Goal: Task Accomplishment & Management: Use online tool/utility

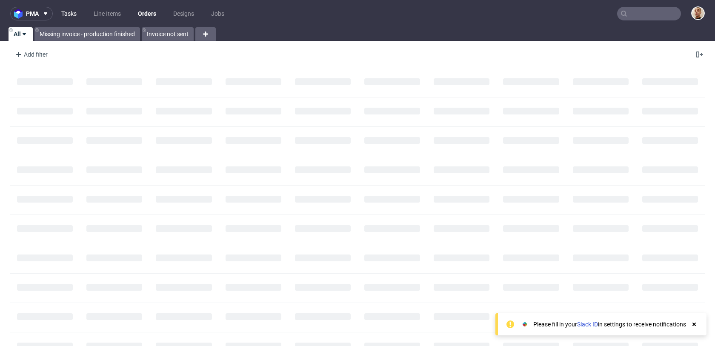
click at [76, 13] on link "Tasks" at bounding box center [69, 14] width 26 height 14
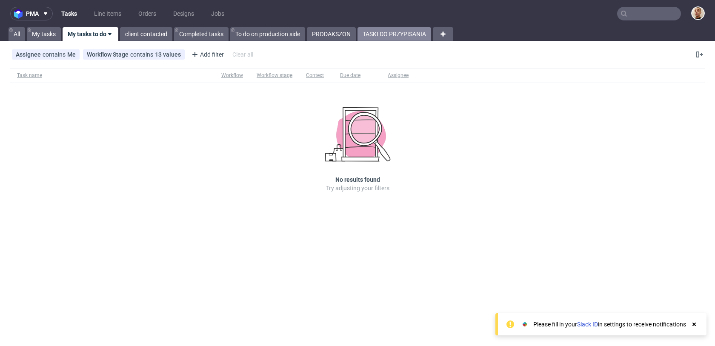
click at [374, 31] on link "TASKI DO PRZYPISANIA" at bounding box center [394, 34] width 74 height 14
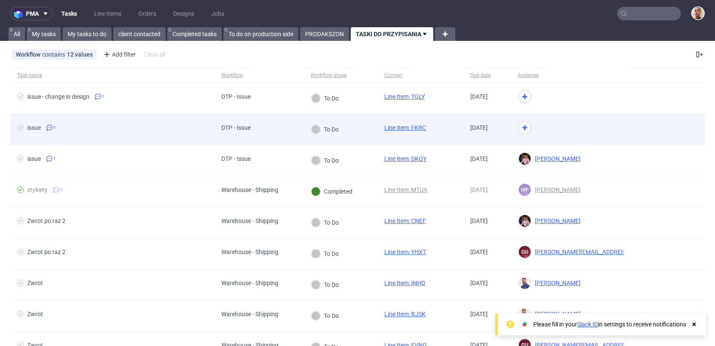
click at [264, 134] on div "DTP - Issue" at bounding box center [258, 129] width 89 height 31
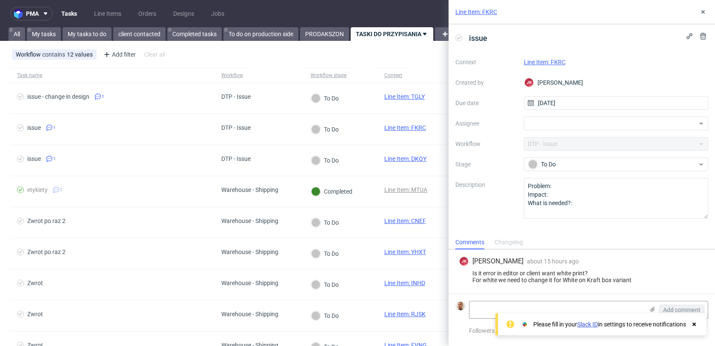
click at [541, 60] on link "Line Item: FKRC" at bounding box center [545, 62] width 42 height 7
click at [572, 117] on div at bounding box center [616, 124] width 185 height 14
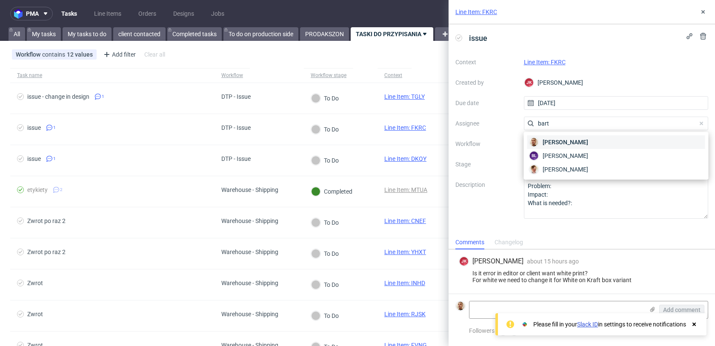
type input "bart"
click at [568, 145] on span "Bartłomiej Leśniczuk" at bounding box center [566, 142] width 46 height 9
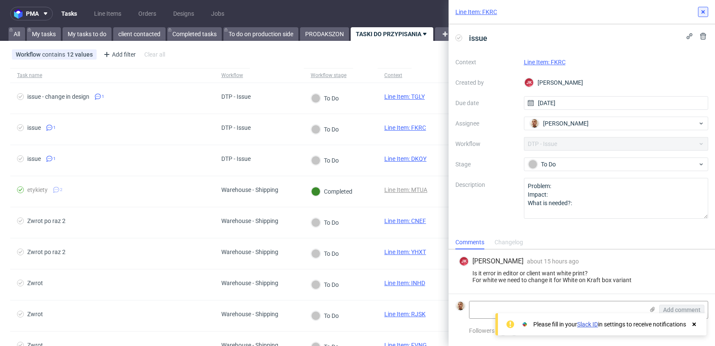
click at [703, 11] on use at bounding box center [702, 11] width 3 height 3
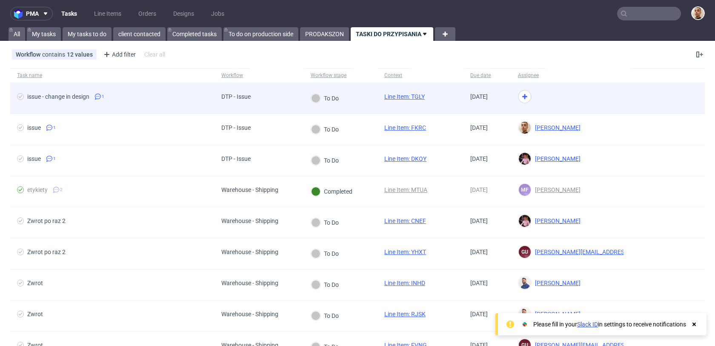
click at [573, 92] on div at bounding box center [570, 98] width 119 height 31
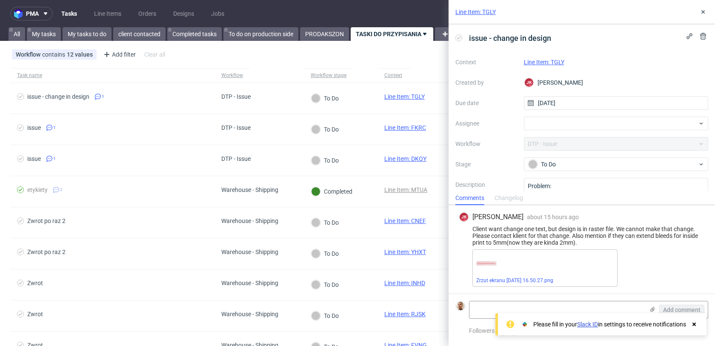
click at [545, 63] on link "Line Item: TGLY" at bounding box center [544, 62] width 40 height 7
click at [537, 118] on div at bounding box center [616, 124] width 185 height 14
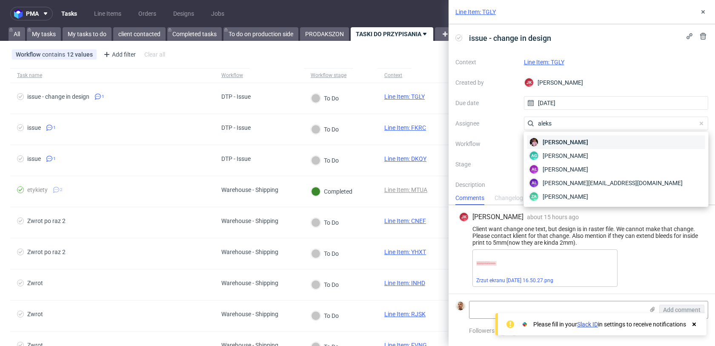
type input "aleks"
click at [539, 148] on div "Aleks Ziemkowski" at bounding box center [616, 142] width 178 height 14
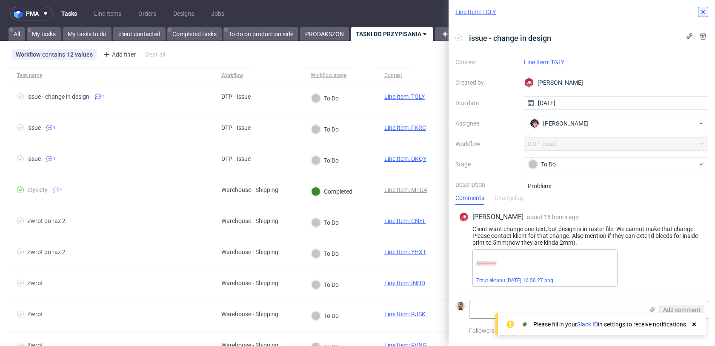
click at [702, 8] on button at bounding box center [703, 12] width 10 height 10
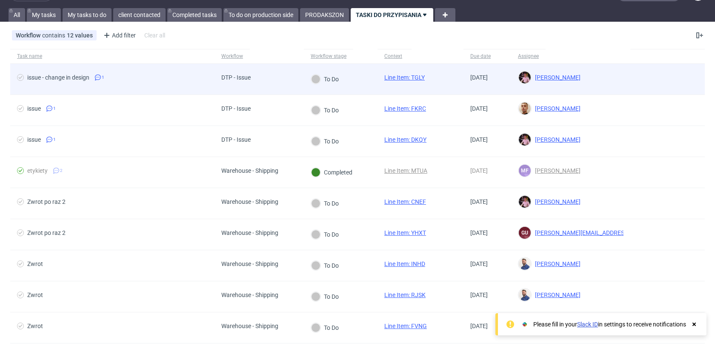
scroll to position [26, 0]
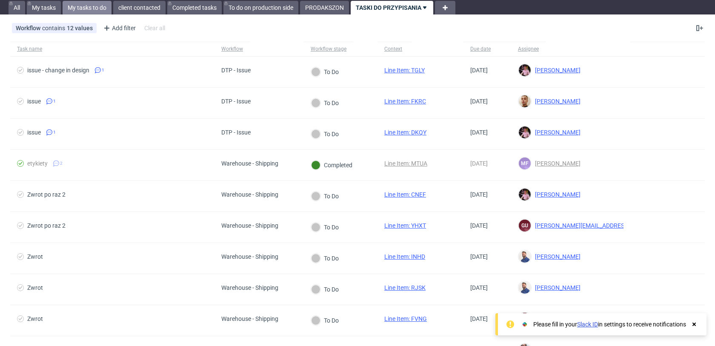
click at [100, 8] on link "My tasks to do" at bounding box center [87, 8] width 49 height 14
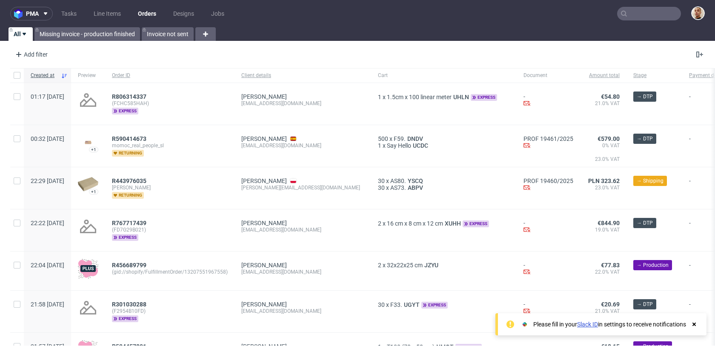
click at [628, 14] on input "text" at bounding box center [649, 14] width 64 height 14
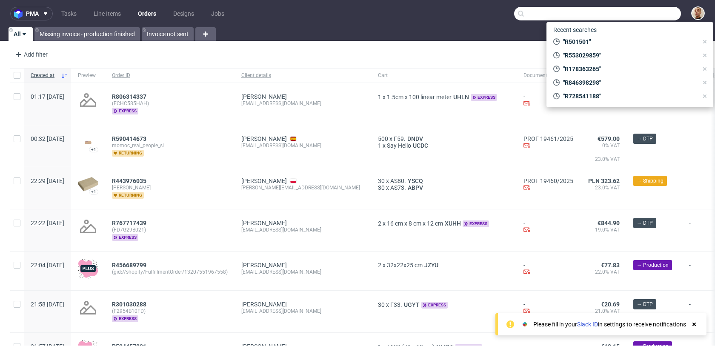
paste input "R636040182"
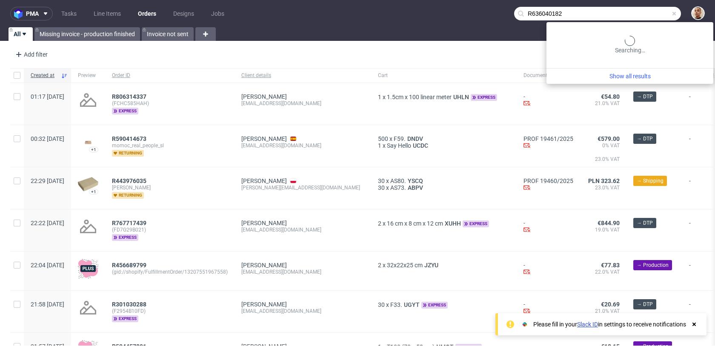
type input "R636040182"
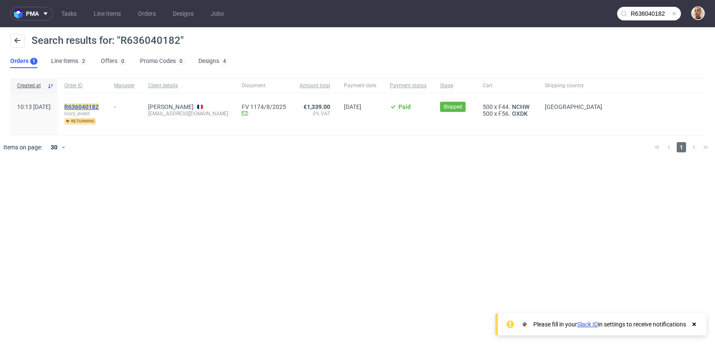
click at [99, 106] on mark "R636040182" at bounding box center [81, 106] width 34 height 7
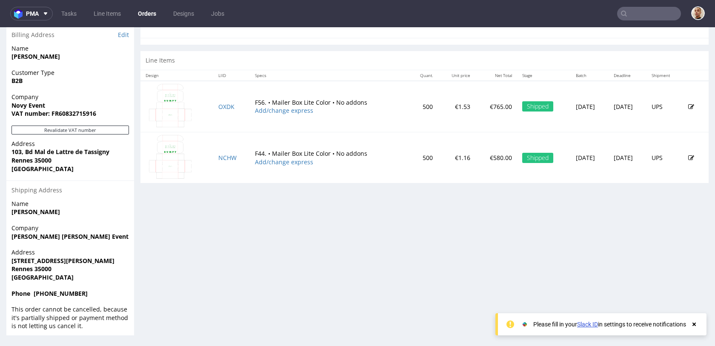
scroll to position [2, 0]
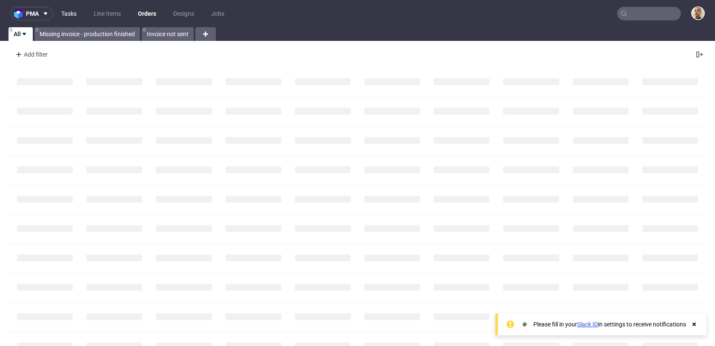
click at [73, 12] on link "Tasks" at bounding box center [69, 14] width 26 height 14
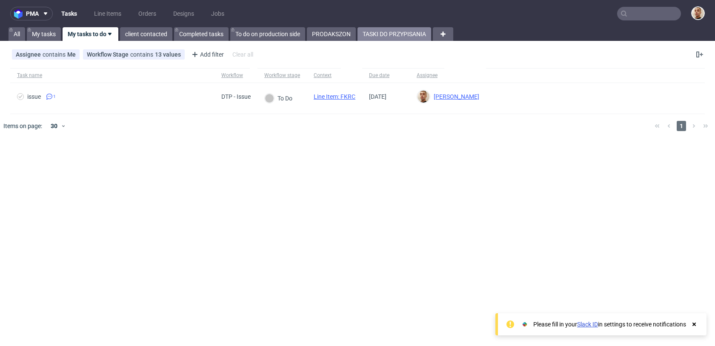
click at [366, 35] on link "TASKI DO PRZYPISANIA" at bounding box center [394, 34] width 74 height 14
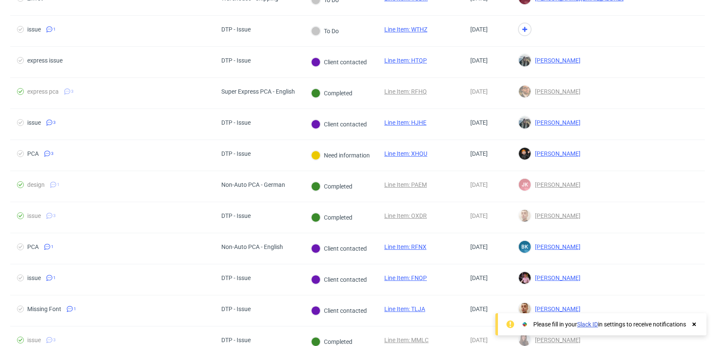
scroll to position [532, 0]
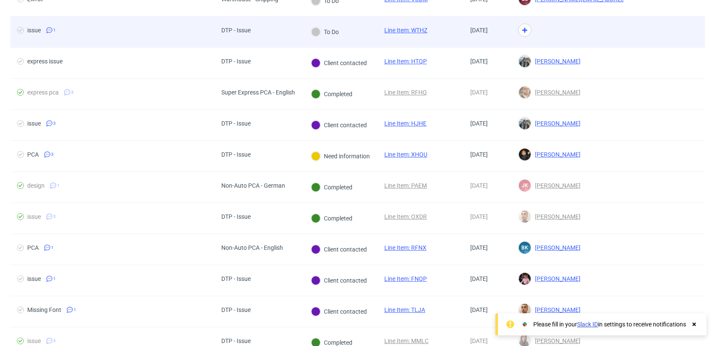
click at [264, 34] on div "DTP - Issue" at bounding box center [258, 32] width 89 height 31
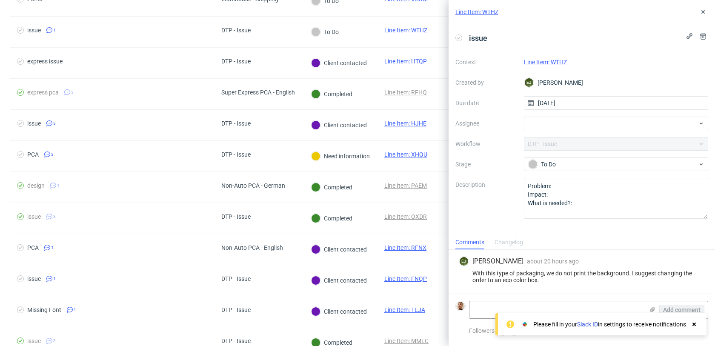
click at [551, 64] on link "Line Item: WTHZ" at bounding box center [545, 62] width 43 height 7
click at [535, 127] on div at bounding box center [616, 124] width 185 height 14
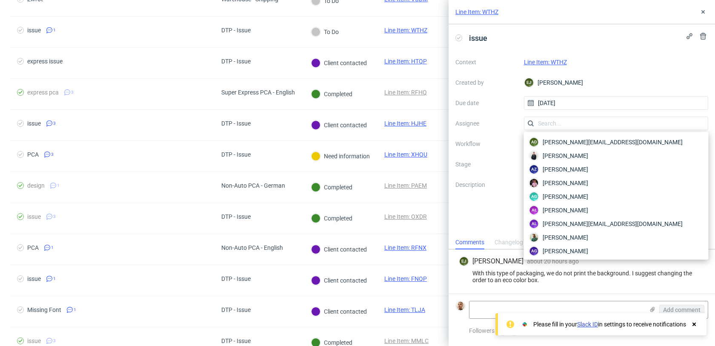
click at [572, 43] on div "issue" at bounding box center [581, 38] width 253 height 14
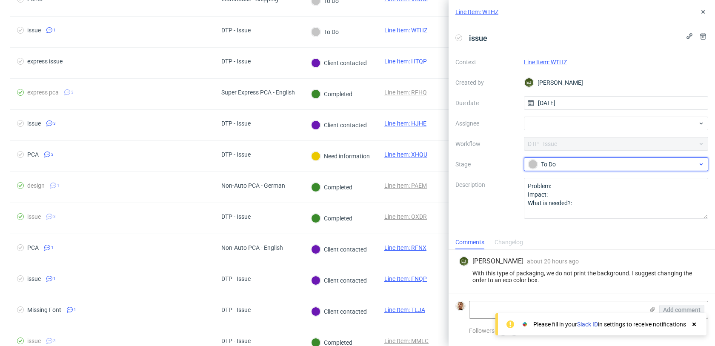
click at [555, 159] on div "To Do" at bounding box center [616, 164] width 185 height 14
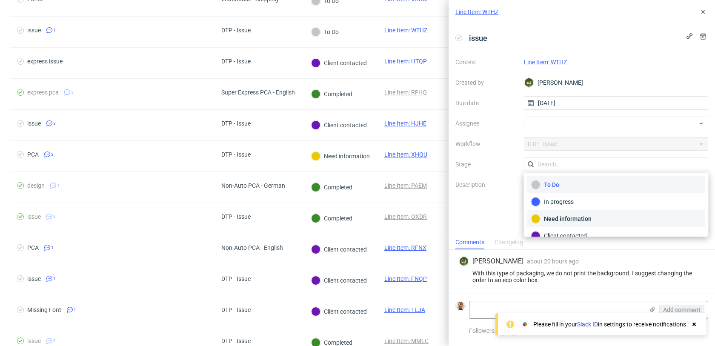
scroll to position [62, 0]
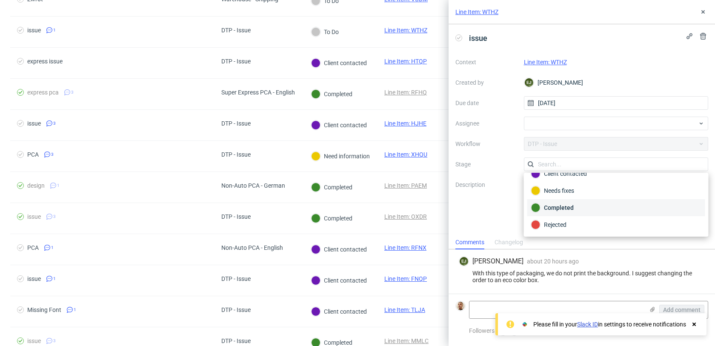
click at [560, 212] on div "Completed" at bounding box center [616, 207] width 170 height 9
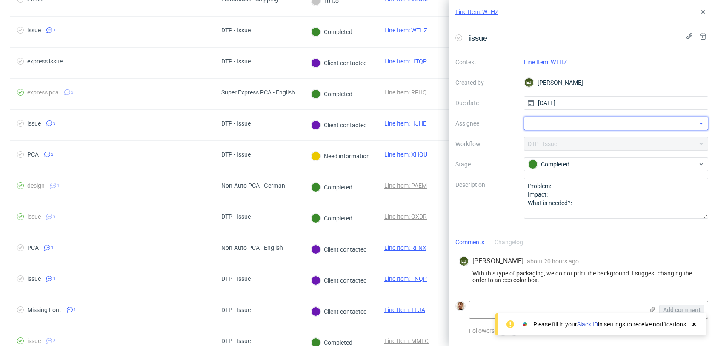
click at [539, 120] on div at bounding box center [616, 124] width 185 height 14
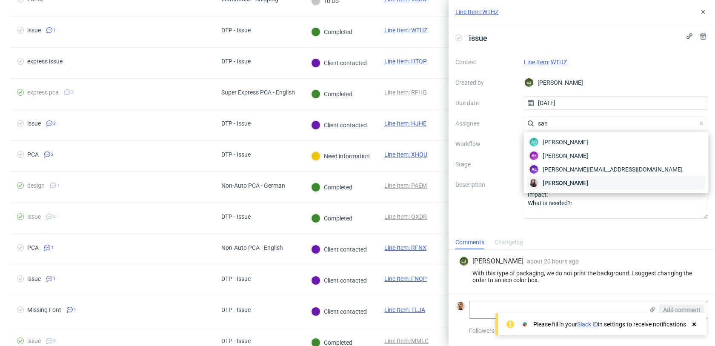
type input "san"
click at [542, 180] on div "Sandra Beśka" at bounding box center [616, 183] width 178 height 14
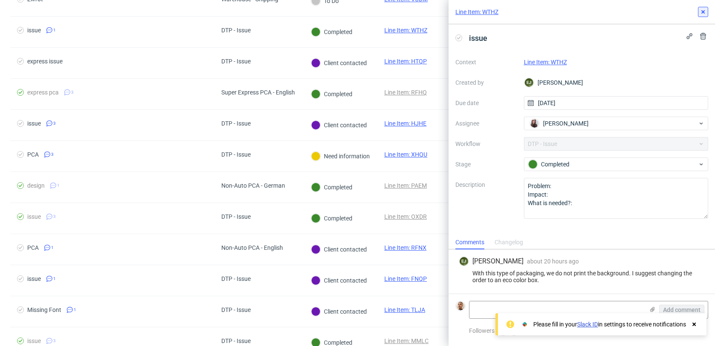
click at [706, 11] on icon at bounding box center [703, 12] width 7 height 7
